Goal: Information Seeking & Learning: Check status

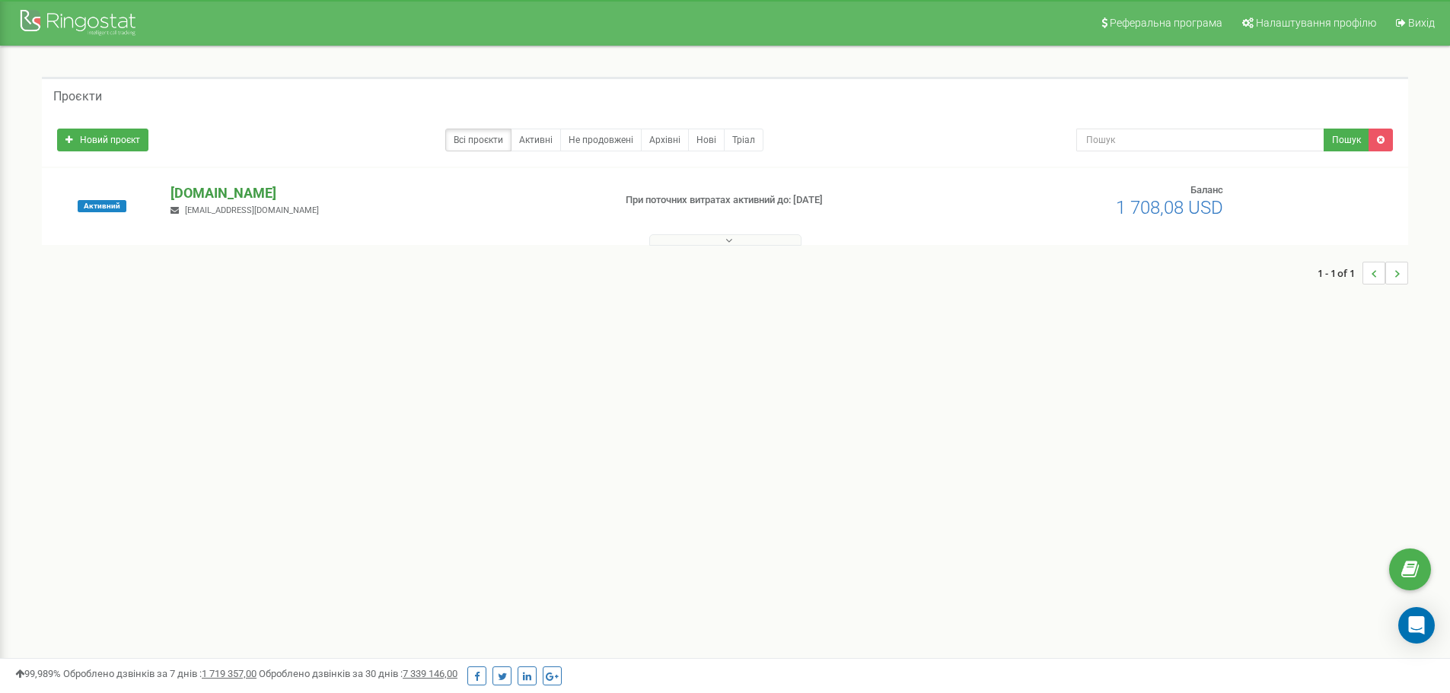
click at [266, 189] on p "[DOMAIN_NAME]" at bounding box center [385, 193] width 430 height 20
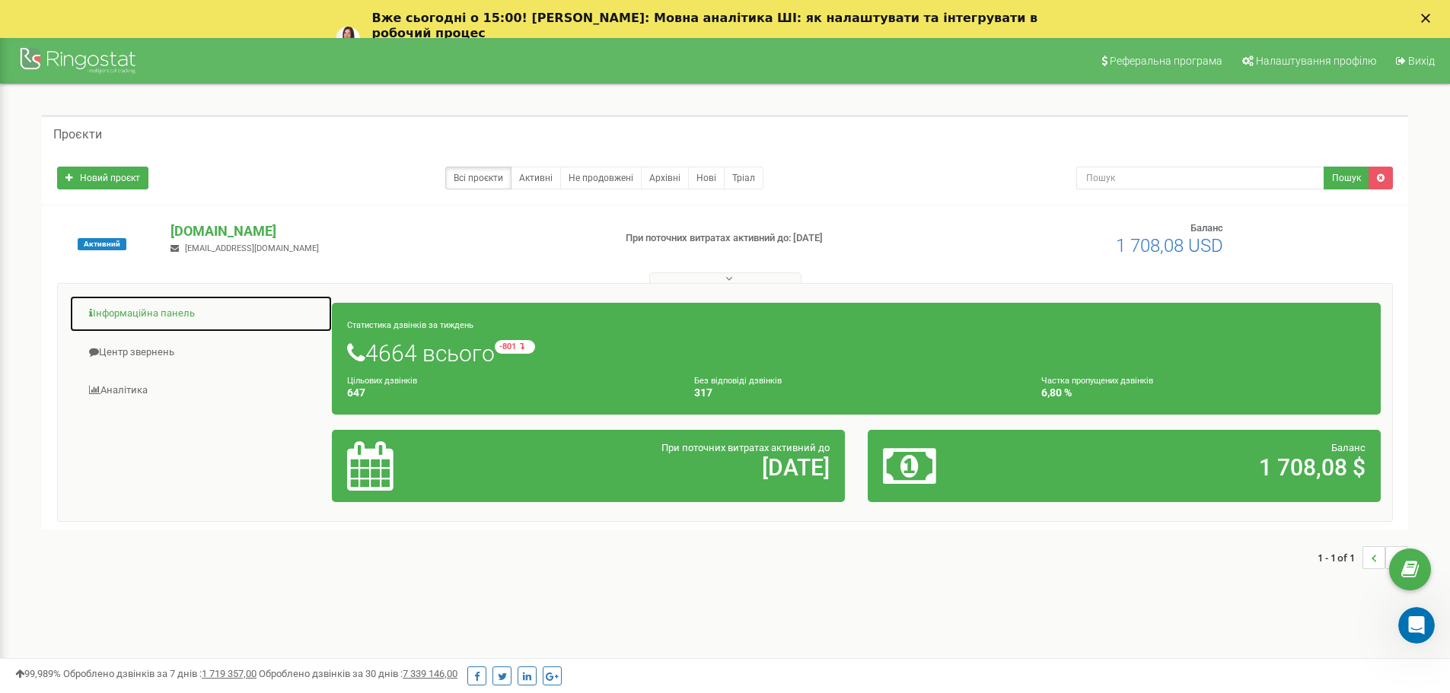
click at [167, 311] on link "Інформаційна панель" at bounding box center [200, 313] width 263 height 37
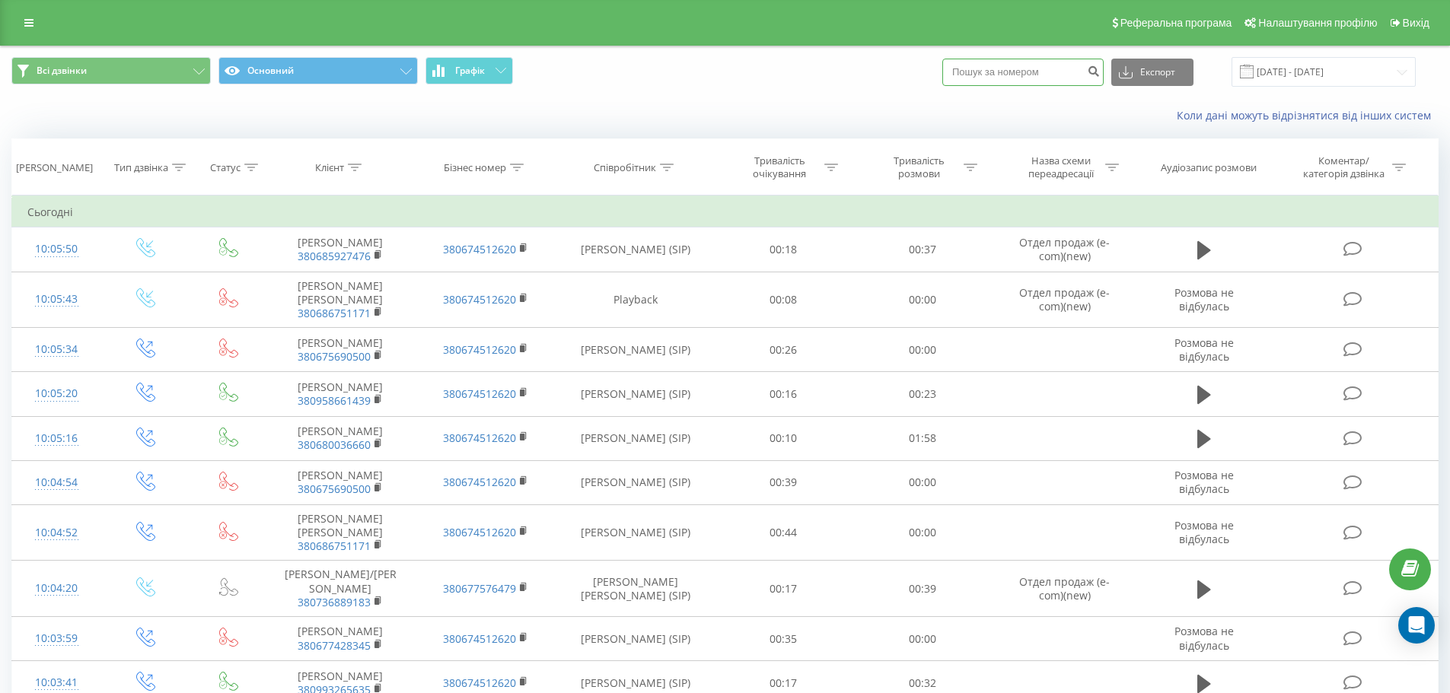
click at [1018, 71] on input at bounding box center [1022, 72] width 161 height 27
paste input "+380686751171"
click at [973, 75] on input "+380686751171" at bounding box center [1022, 72] width 161 height 27
type input "380686751171"
